Goal: Navigation & Orientation: Understand site structure

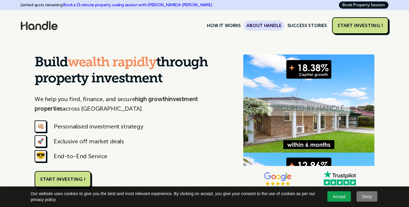
click at [270, 23] on link "ABOUT HANDLE" at bounding box center [263, 26] width 41 height 10
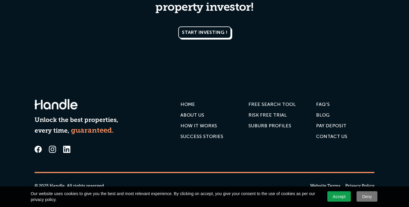
scroll to position [1186, 0]
click at [206, 135] on div "SUCCESS STORIES" at bounding box center [201, 137] width 43 height 6
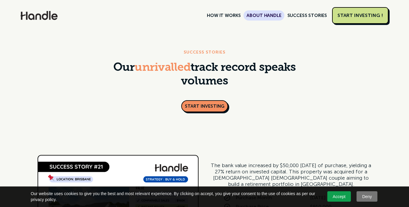
click at [260, 16] on link "ABOUT HANDLE" at bounding box center [263, 15] width 41 height 10
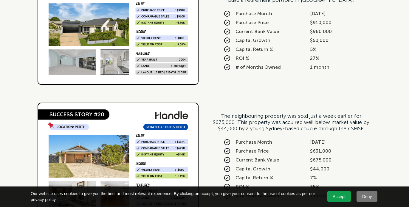
scroll to position [185, 0]
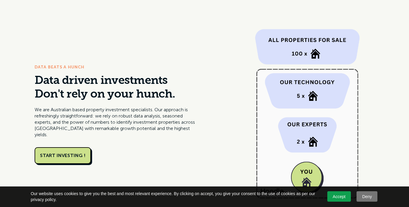
scroll to position [276, 0]
